Goal: Task Accomplishment & Management: Use online tool/utility

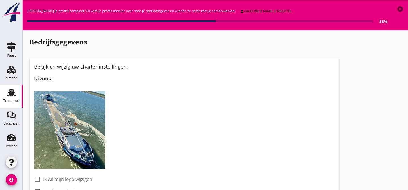
click at [13, 92] on use at bounding box center [11, 92] width 9 height 7
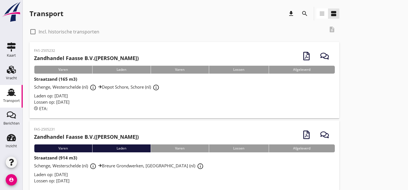
click at [138, 96] on div "Laden op: [DATE]" at bounding box center [184, 96] width 301 height 7
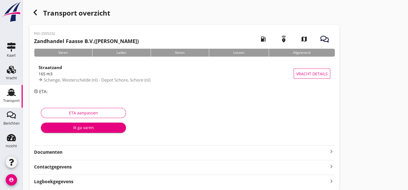
click at [83, 152] on strong "Documenten" at bounding box center [181, 152] width 294 height 7
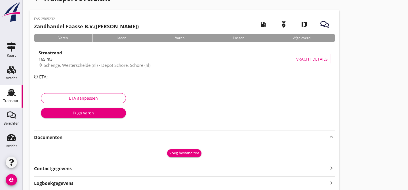
scroll to position [34, 0]
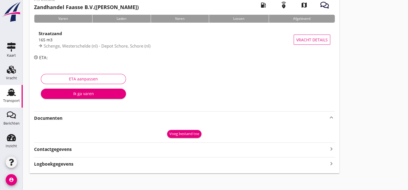
click at [190, 134] on div "Voeg bestand toe" at bounding box center [184, 134] width 30 height 6
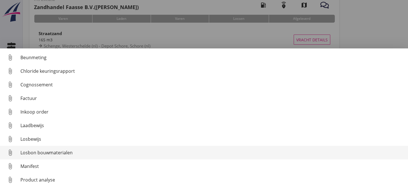
click at [79, 150] on div "Losbon bouwmaterialen" at bounding box center [211, 152] width 383 height 7
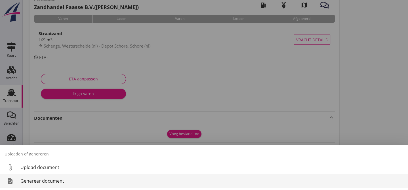
click at [83, 183] on div "Genereer document" at bounding box center [211, 181] width 383 height 7
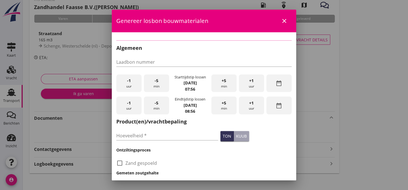
checkbox input "true"
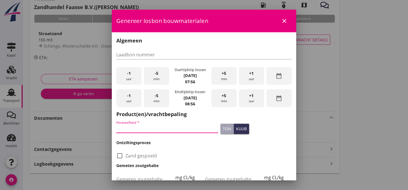
click at [164, 129] on input "Hoeveelheid *" at bounding box center [167, 128] width 102 height 9
type input "152"
click at [236, 128] on div "kuub" at bounding box center [241, 129] width 11 height 6
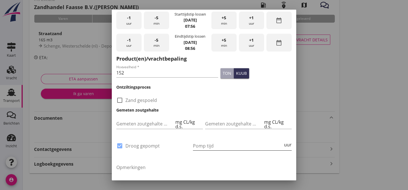
scroll to position [69, 0]
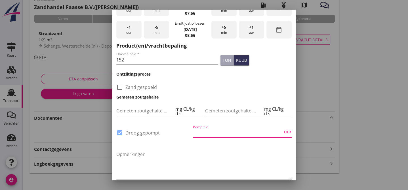
drag, startPoint x: 199, startPoint y: 133, endPoint x: 196, endPoint y: 140, distance: 8.2
click at [199, 133] on input "Pomp tijd" at bounding box center [238, 132] width 90 height 9
type input "1"
type input "7"
click at [194, 145] on div "Opmerkingen" at bounding box center [204, 165] width 178 height 42
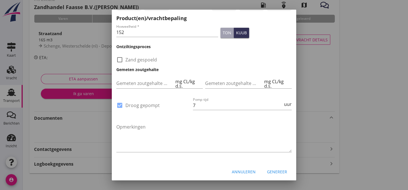
scroll to position [97, 0]
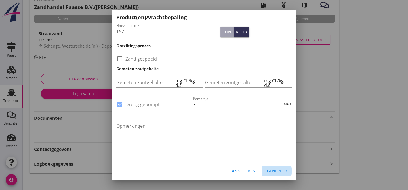
click at [273, 170] on div "Genereer" at bounding box center [277, 171] width 20 height 6
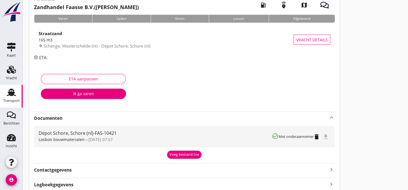
click at [188, 155] on div "Voeg bestand toe" at bounding box center [184, 155] width 30 height 6
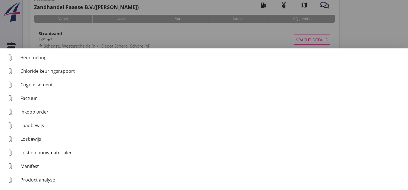
click at [393, 30] on div at bounding box center [204, 95] width 408 height 190
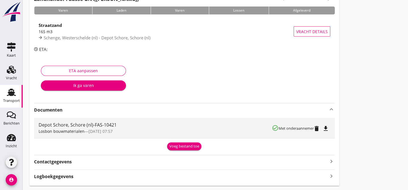
scroll to position [58, 0]
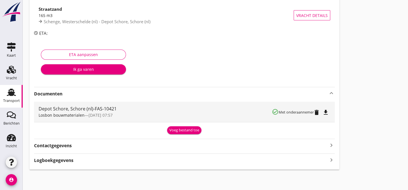
click at [326, 112] on icon "file_download" at bounding box center [325, 112] width 7 height 7
